Goal: Task Accomplishment & Management: Use online tool/utility

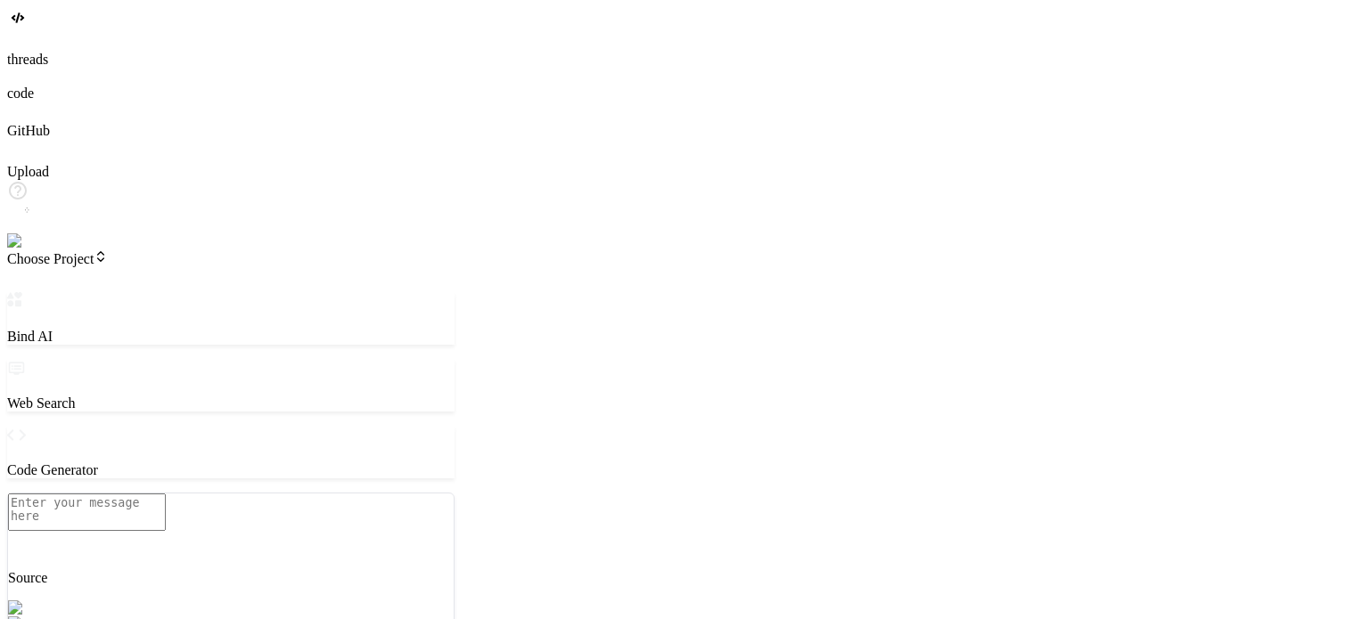
click at [40, 249] on img at bounding box center [31, 241] width 49 height 16
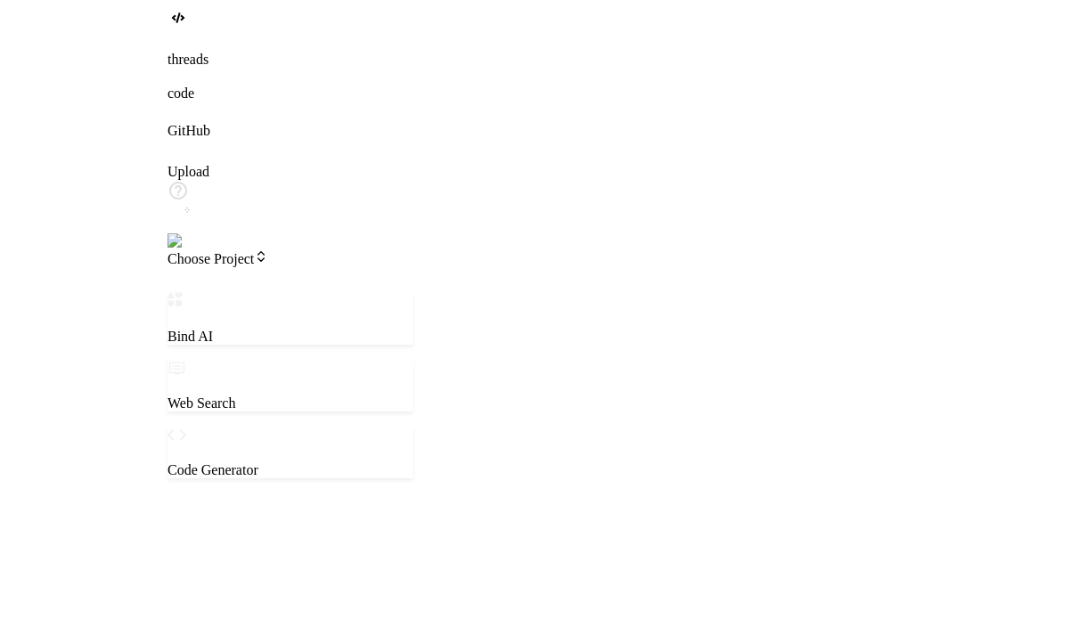
scroll to position [164, 0]
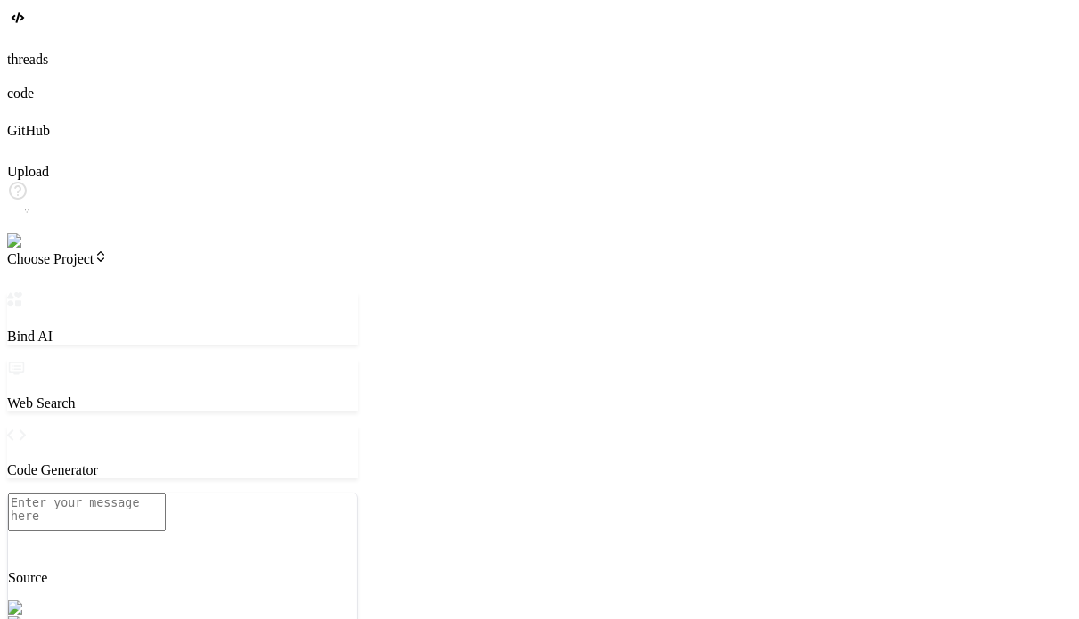
click at [108, 251] on span "Choose Project" at bounding box center [57, 258] width 101 height 15
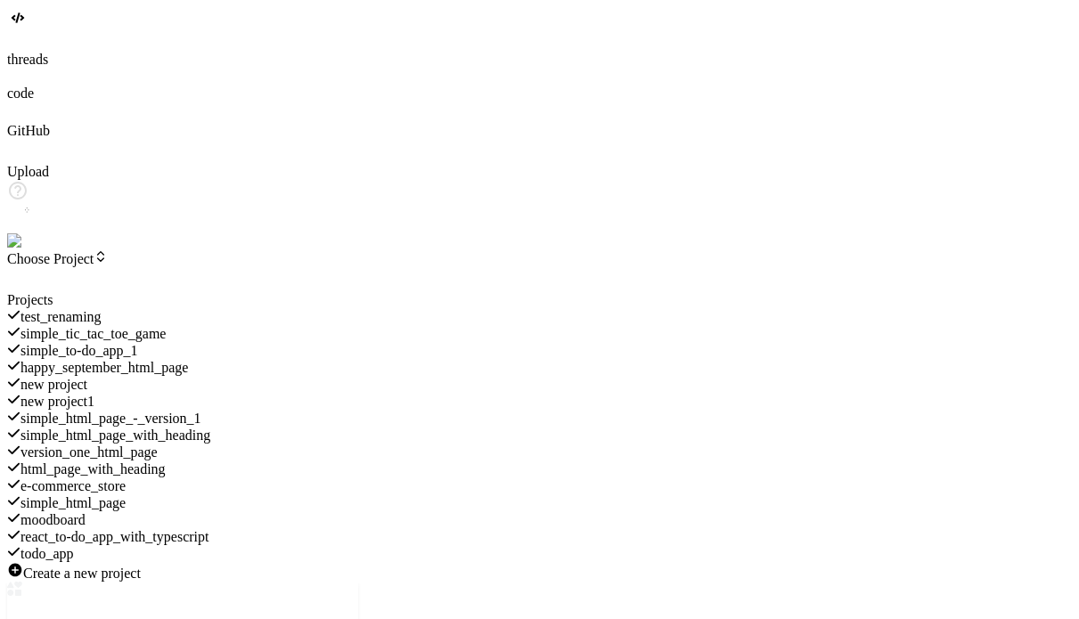
click at [75, 292] on div at bounding box center [182, 292] width 351 height 0
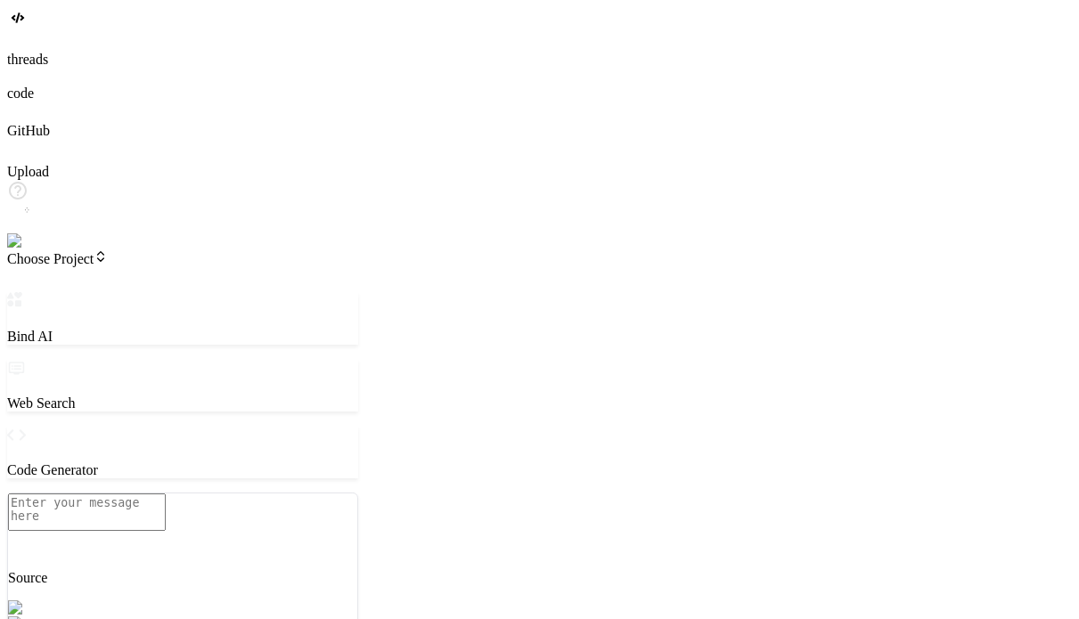
click at [35, 52] on div at bounding box center [539, 42] width 1065 height 20
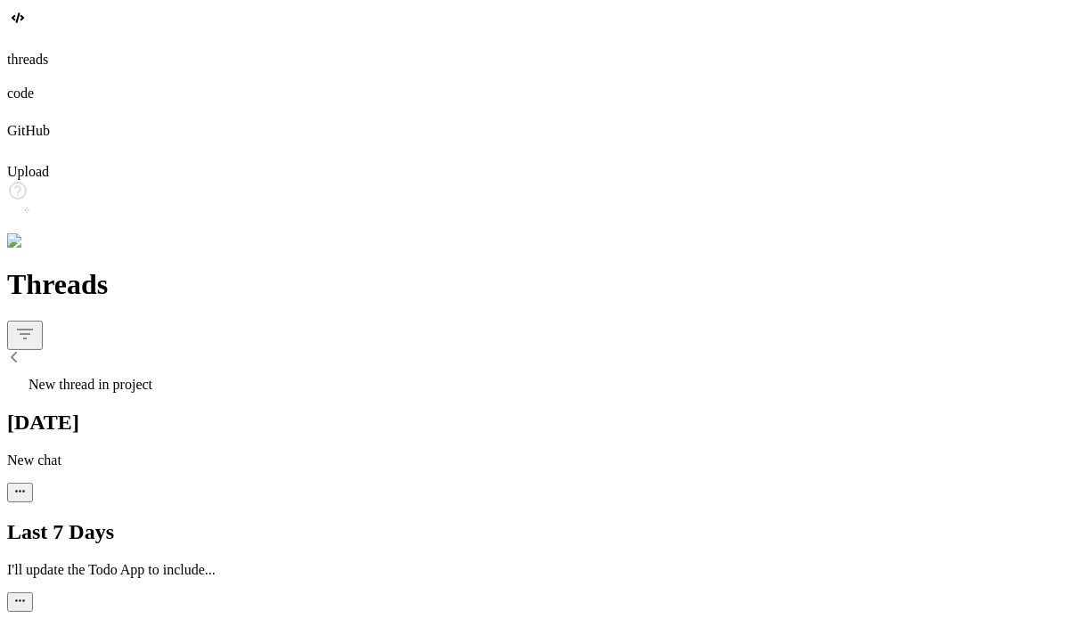
click at [249, 368] on div "New thread in project" at bounding box center [539, 380] width 1065 height 25
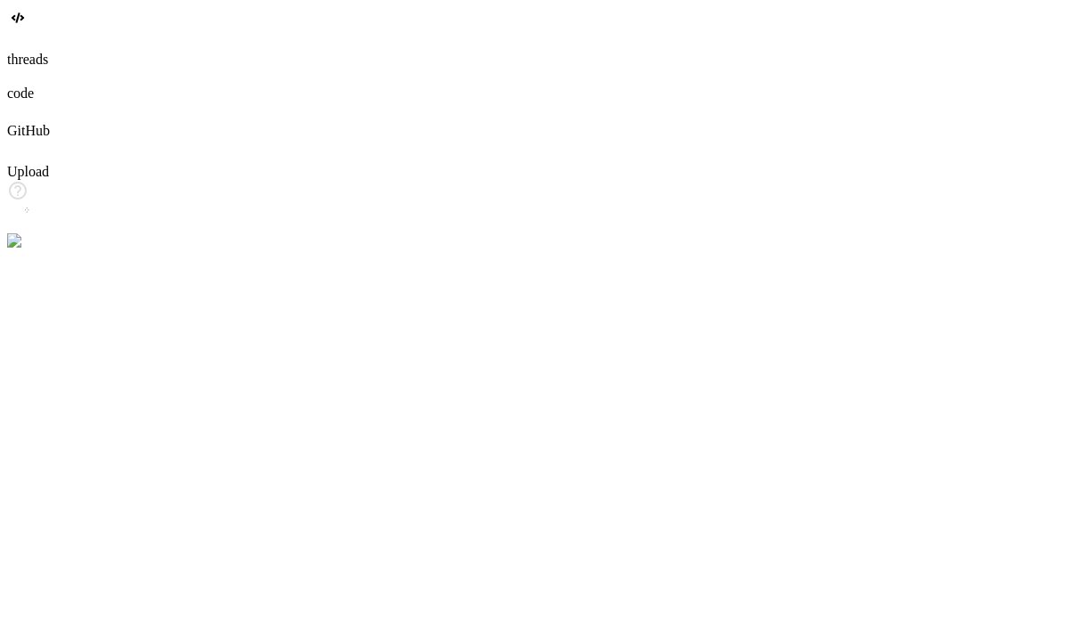
scroll to position [17, 0]
type textarea "x"
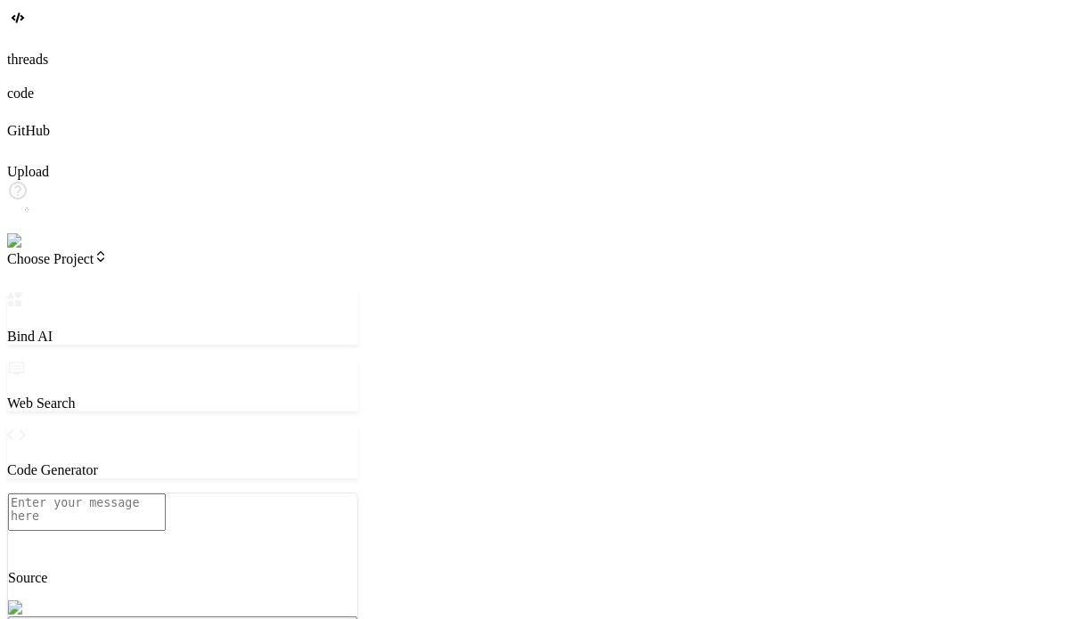
click at [166, 509] on textarea at bounding box center [87, 512] width 158 height 37
paste textarea "Build a memory card matching game using React with flip animations, timer funct…"
type textarea "Build a memory card matching game using React with flip animations, timer funct…"
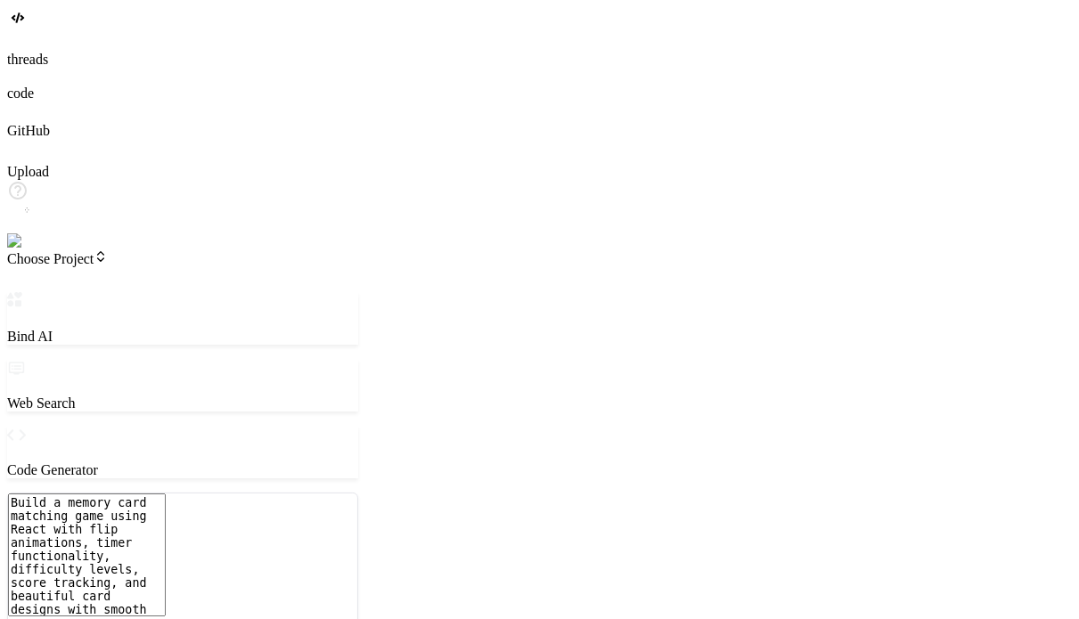
click at [161, 494] on textarea "Build a memory card matching game using React with flip animations, timer funct…" at bounding box center [87, 555] width 158 height 123
type textarea "x"
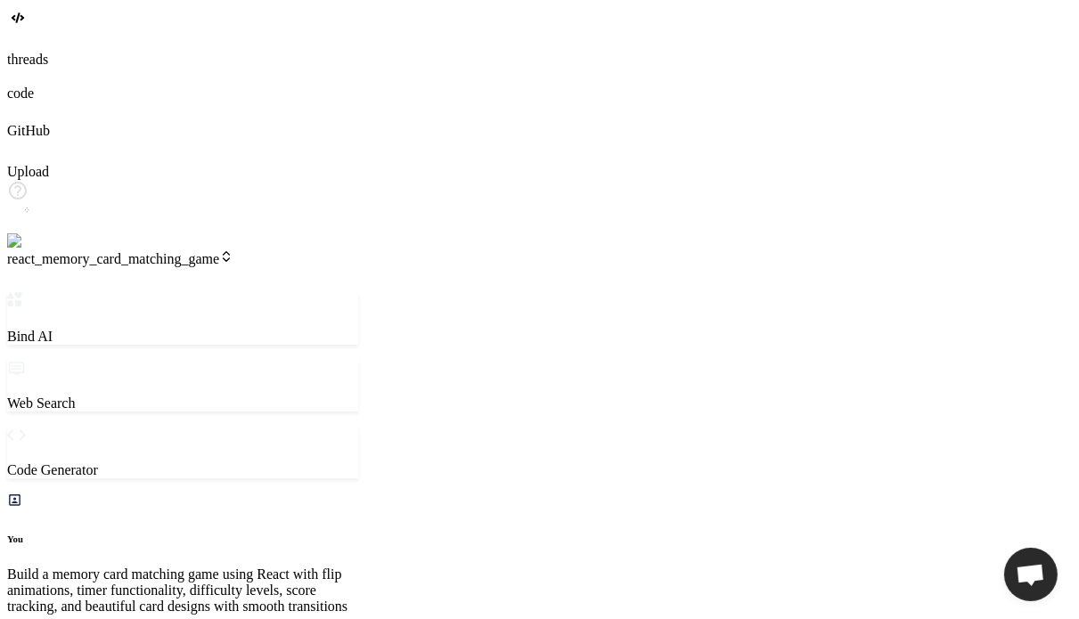
type textarea "x"
type textarea "<body> <div id="root"></div> <script type="module" src="/src/main.jsx"></script…"
type textarea "x"
type textarea ")"
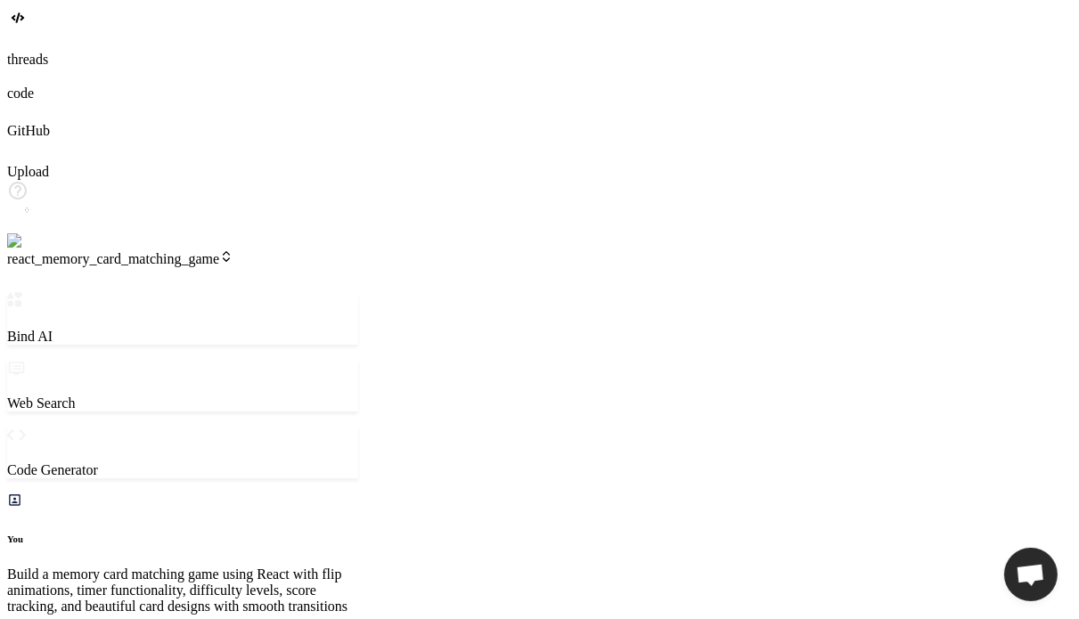
type textarea "x"
type textarea "display: block; margin-top: 10px; font-size: 0.8em; color: #555; }"
type textarea "x"
type textarea "const j = Math.floor(Math.random() * (i + 1)); [cards[i], cards[j]] = [cards[j]…"
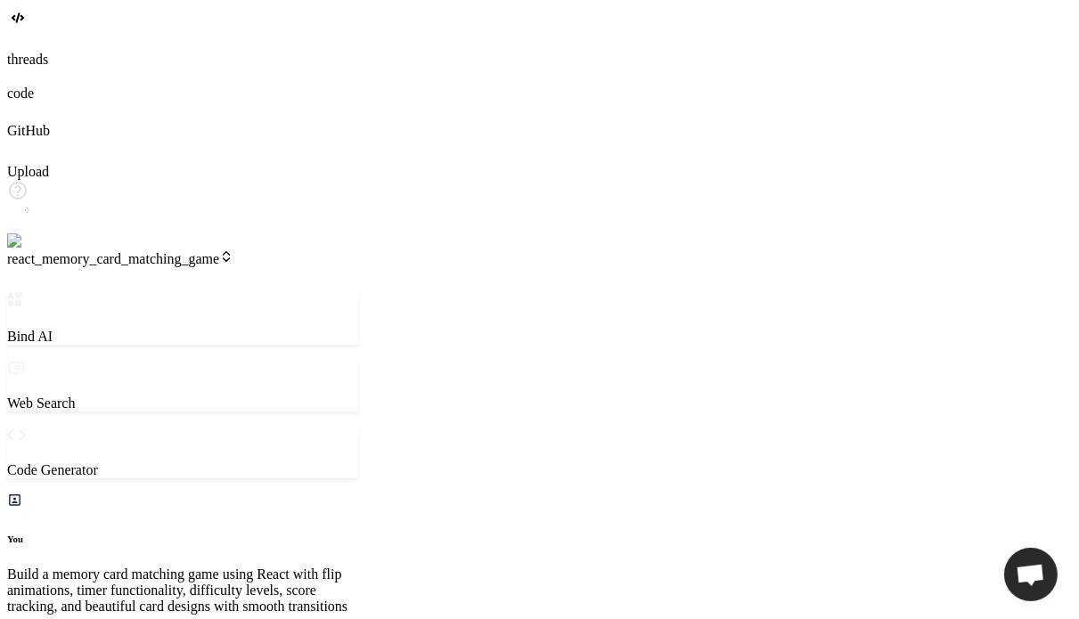
scroll to position [0, 237]
type textarea "x"
type textarea "gameOver: PropTypes.bool.isRequired, }; export default GameControls;"
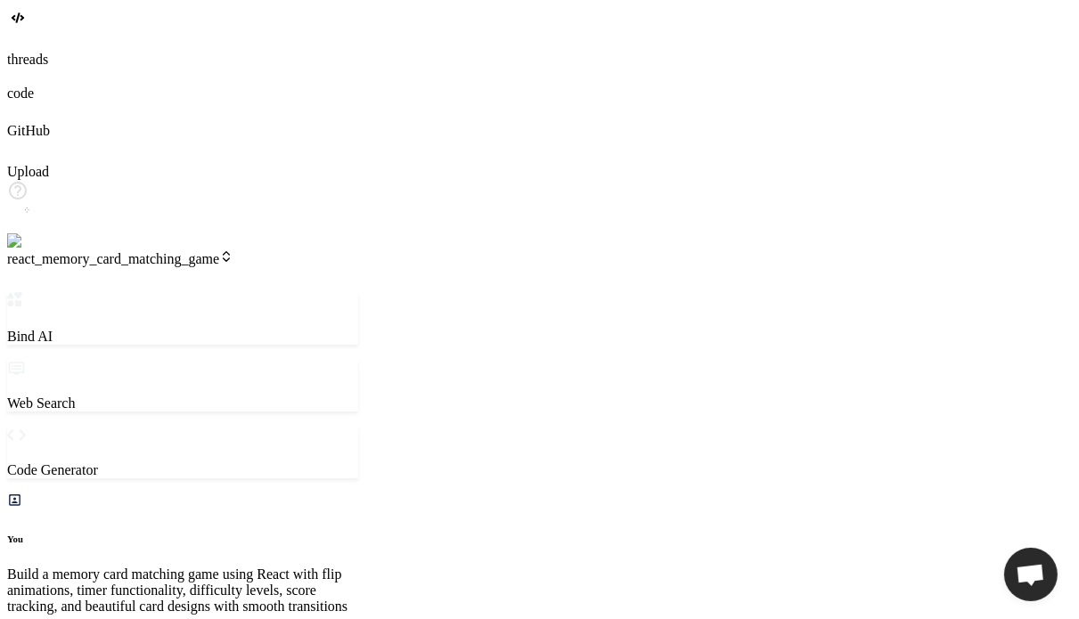
type textarea "x"
type textarea "isMatched={matchedCards.includes(card.id)} /> ))} </div> </div> ); }; export de…"
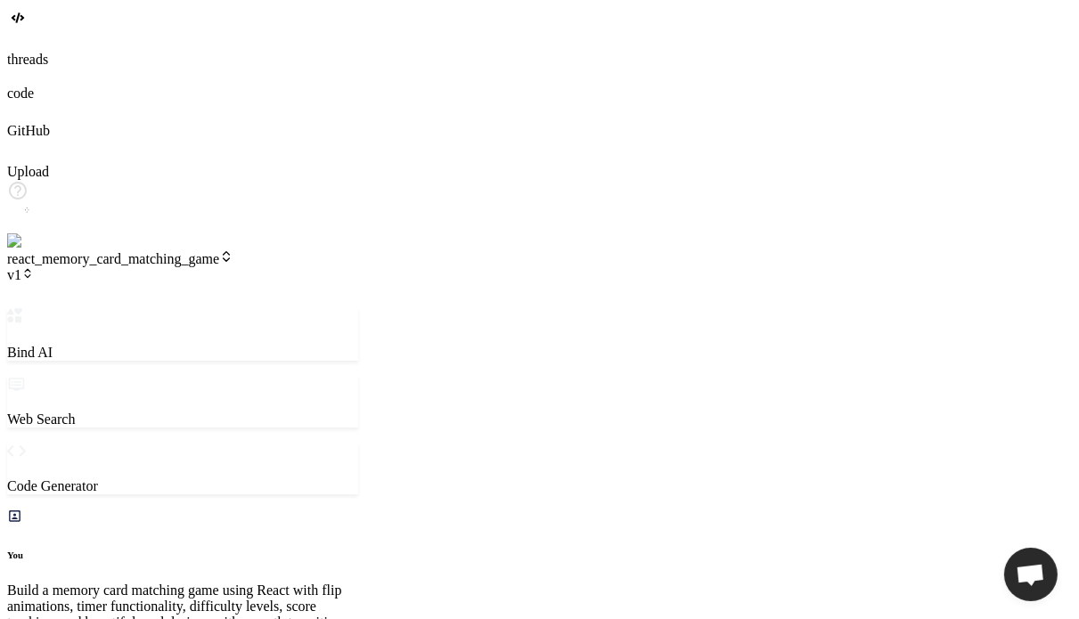
scroll to position [1557, 0]
type textarea "x"
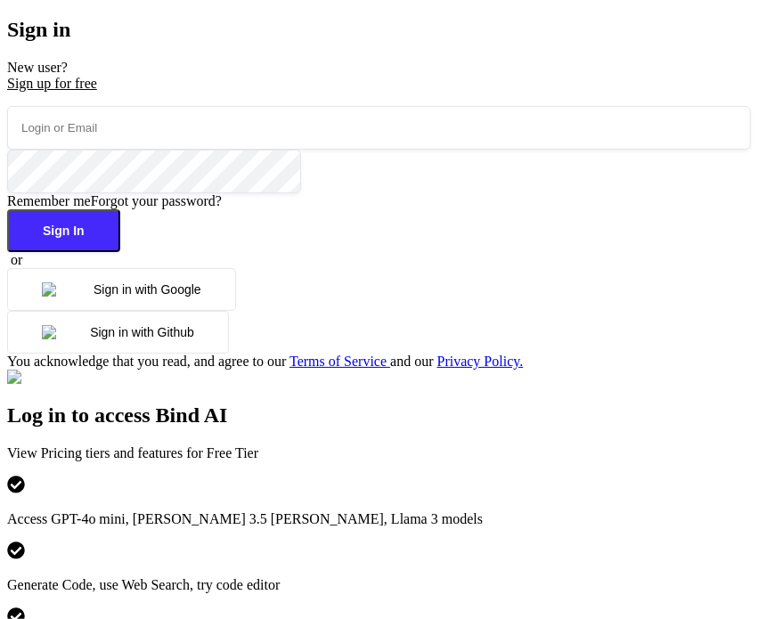
click at [96, 311] on button "Sign in with Google" at bounding box center [121, 289] width 229 height 43
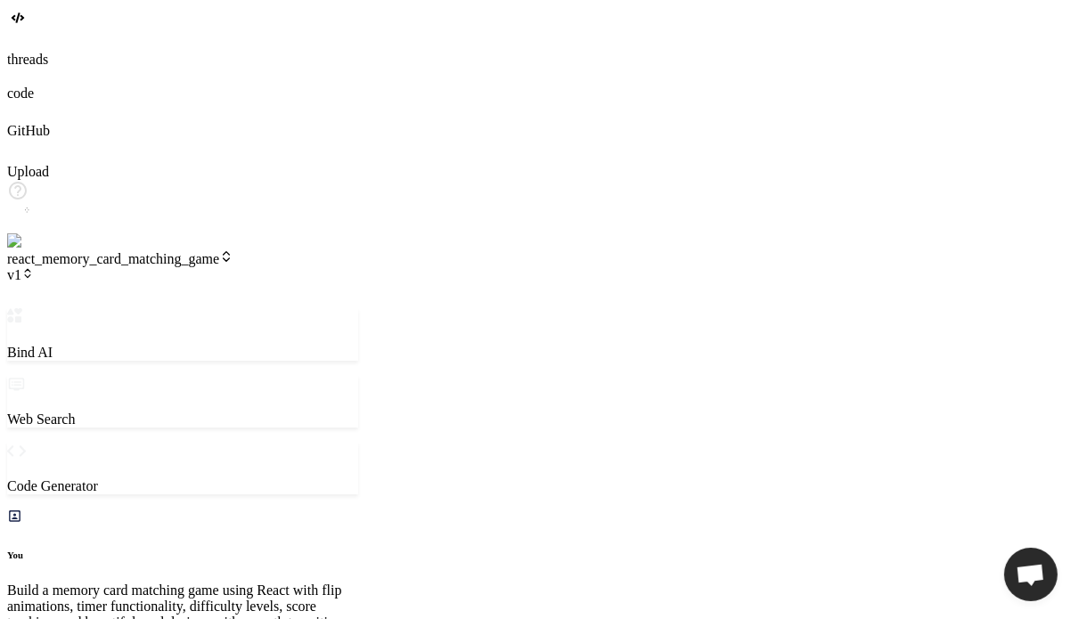
scroll to position [1573, 0]
type textarea "x"
